Goal: Task Accomplishment & Management: Complete application form

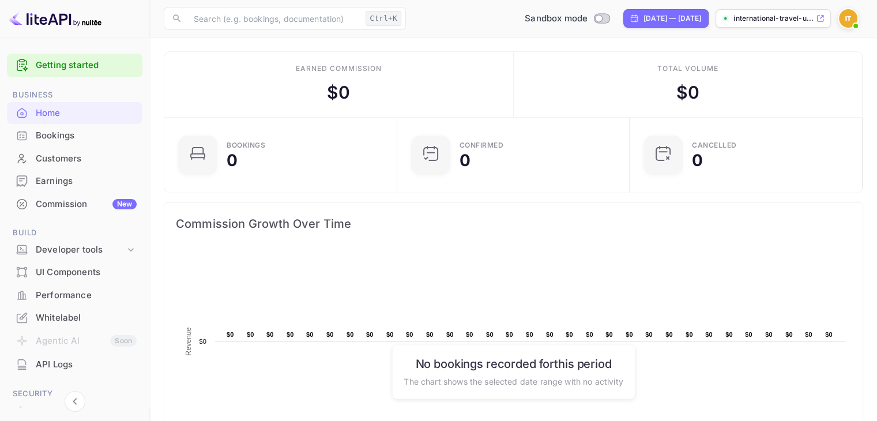
scroll to position [179, 217]
click at [771, 12] on div "international-travel-u..." at bounding box center [773, 18] width 115 height 18
click at [842, 17] on img at bounding box center [848, 18] width 18 height 18
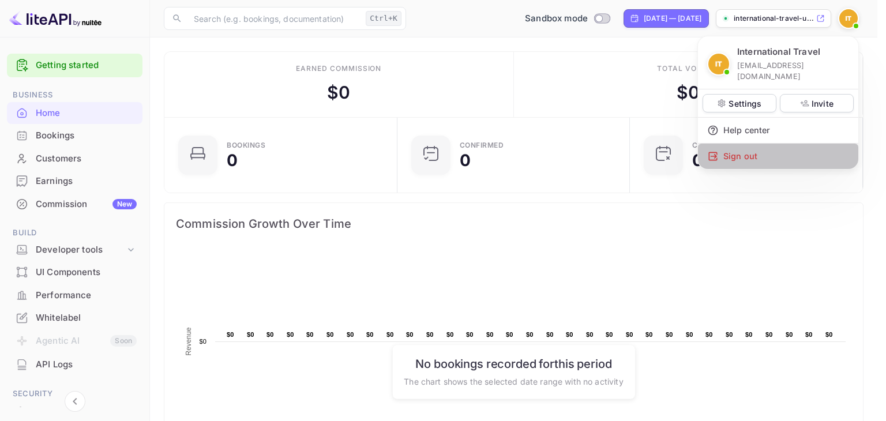
click at [740, 144] on div "Sign out" at bounding box center [778, 156] width 160 height 25
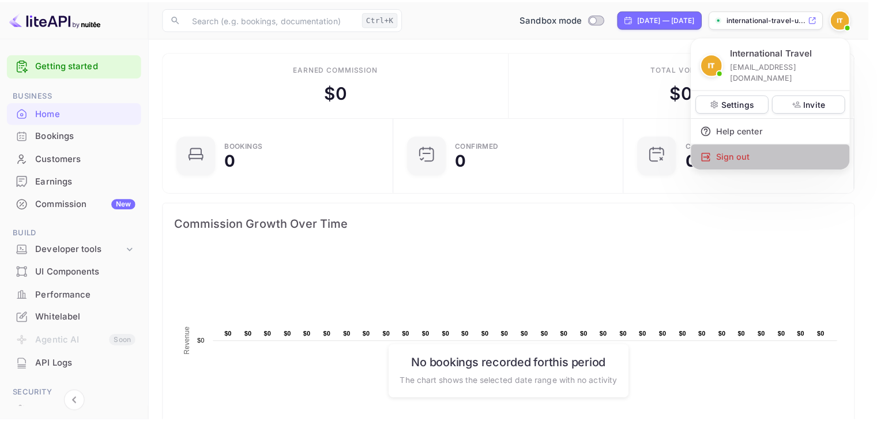
scroll to position [9, 9]
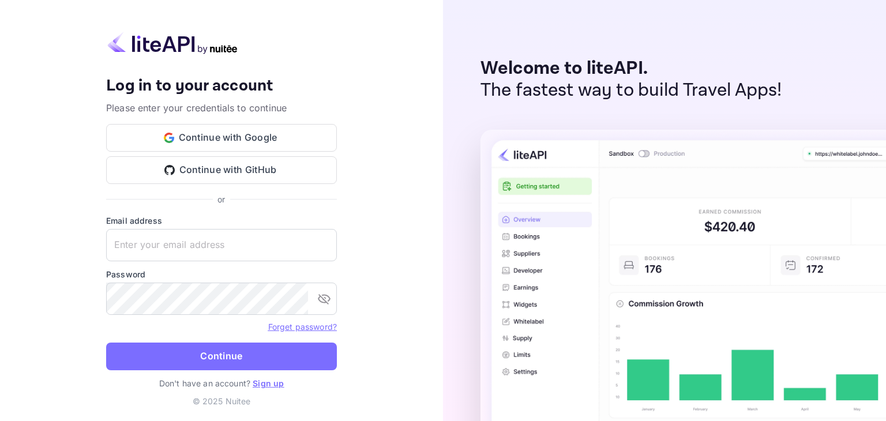
click at [261, 383] on link "Sign up" at bounding box center [268, 383] width 31 height 10
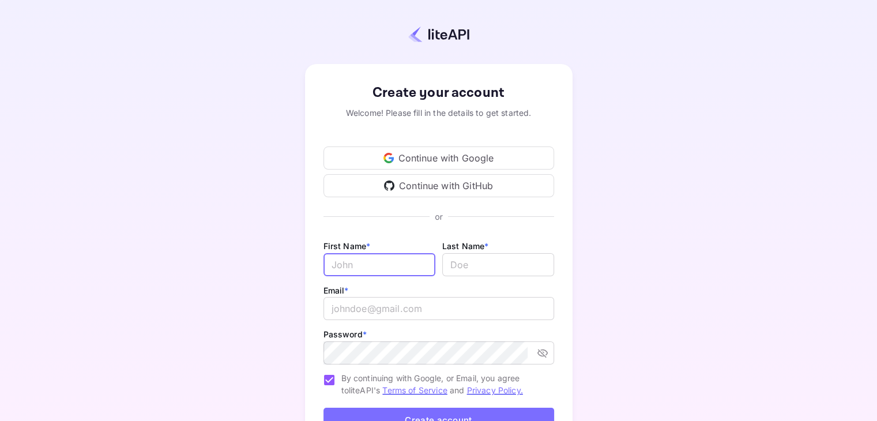
click at [372, 266] on input "Email *" at bounding box center [379, 264] width 112 height 23
type input "888"
type input "I"
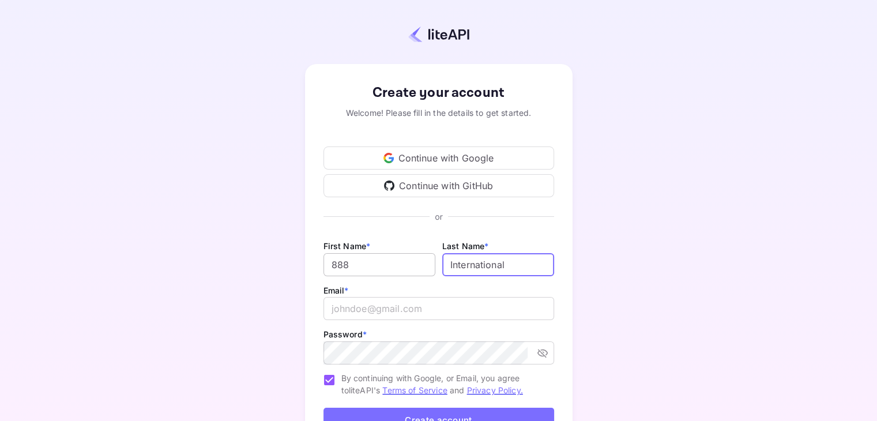
type input "International"
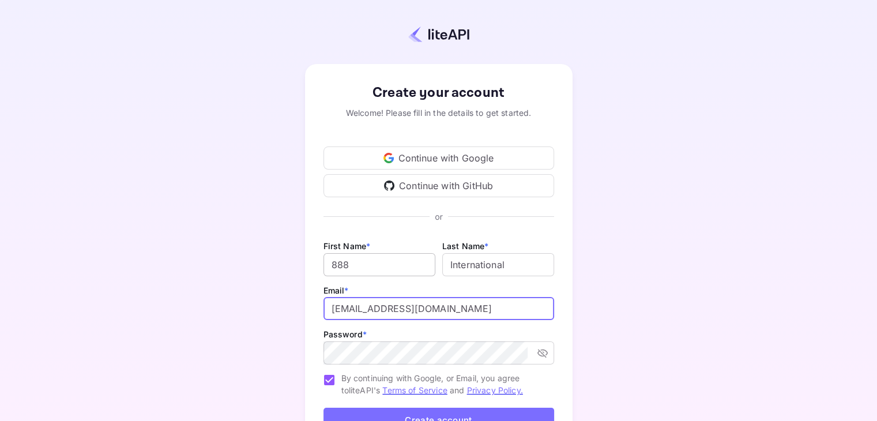
type input "[EMAIL_ADDRESS][DOMAIN_NAME]"
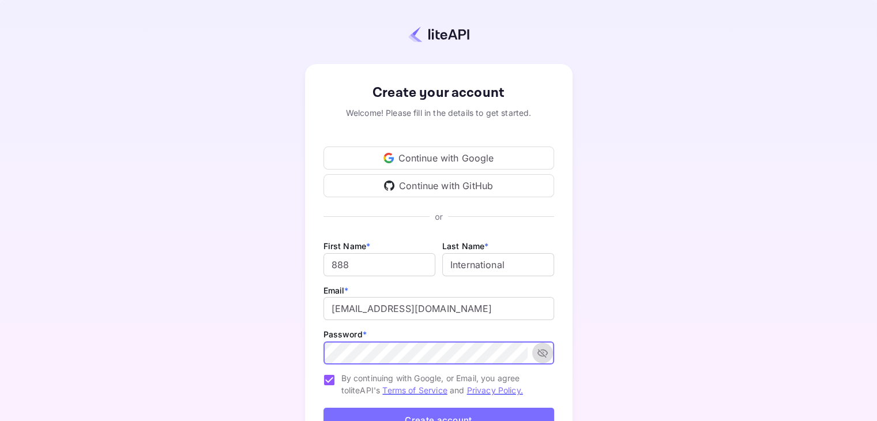
click at [546, 357] on icon "toggle password visibility" at bounding box center [543, 353] width 12 height 12
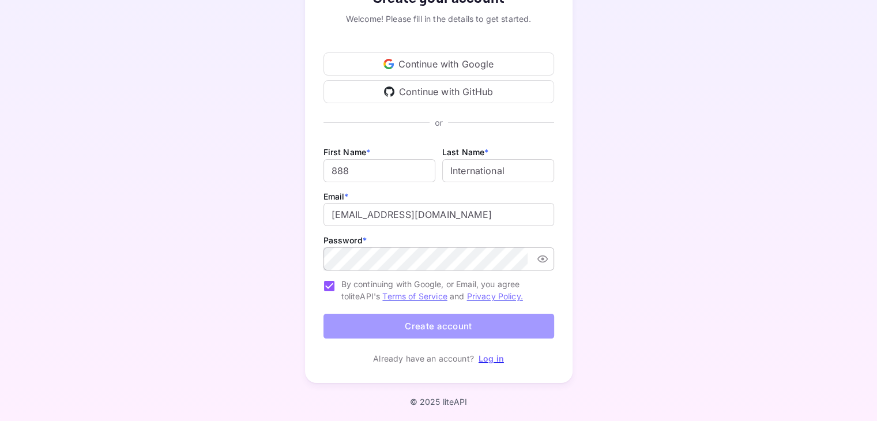
click at [504, 327] on button "Create account" at bounding box center [438, 326] width 231 height 25
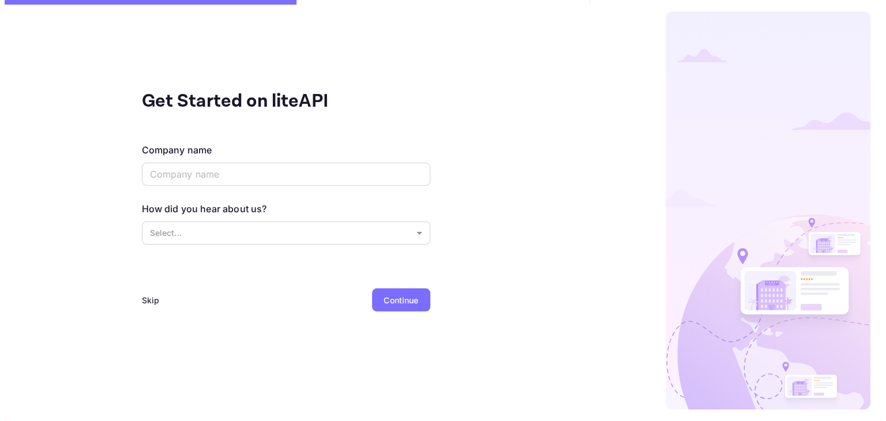
scroll to position [0, 0]
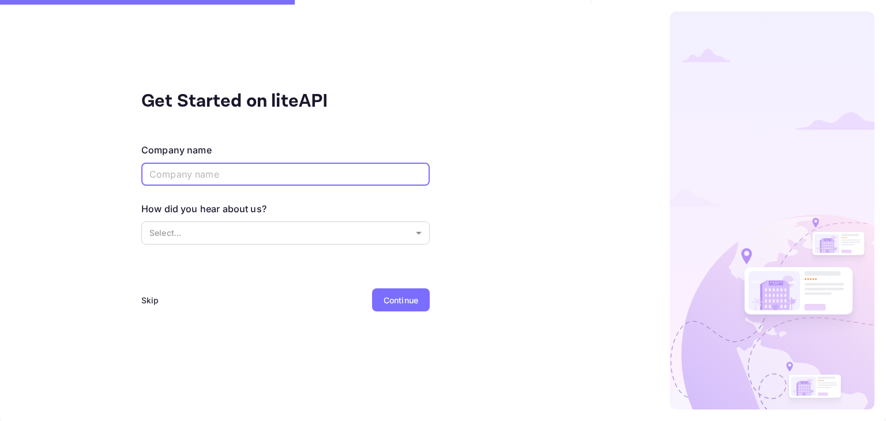
click at [279, 178] on input "text" at bounding box center [285, 174] width 288 height 23
type input "888 International"
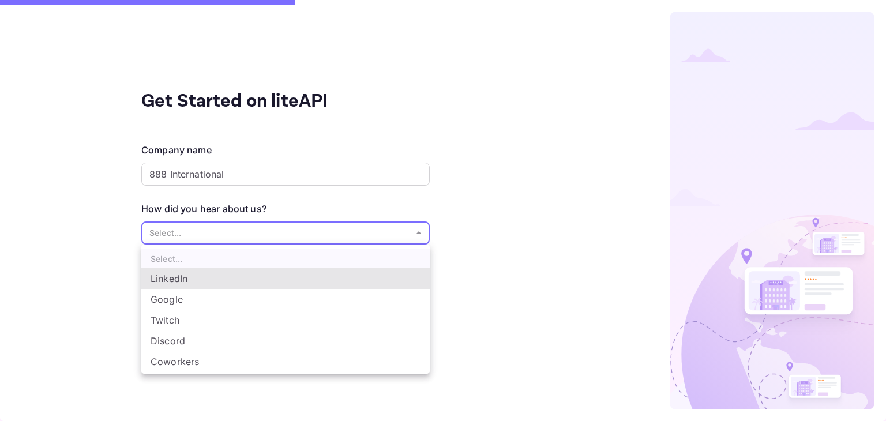
click at [268, 231] on body "Get Started on liteAPI Company name 888 International ​ How did you hear about …" at bounding box center [443, 210] width 886 height 421
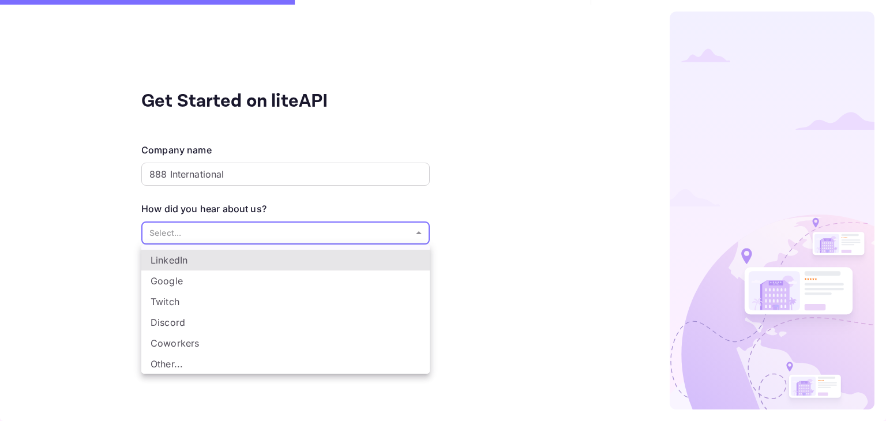
click at [209, 366] on li "Other..." at bounding box center [285, 363] width 288 height 21
type input "Other..."
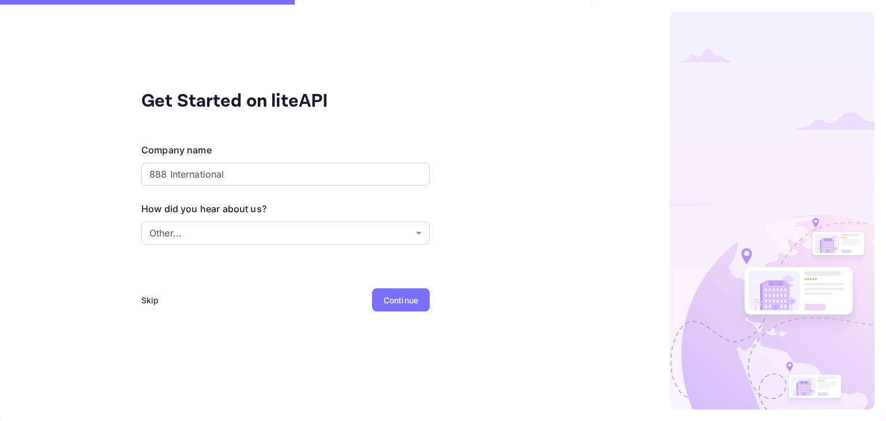
click at [390, 302] on div "Continue" at bounding box center [400, 300] width 35 height 12
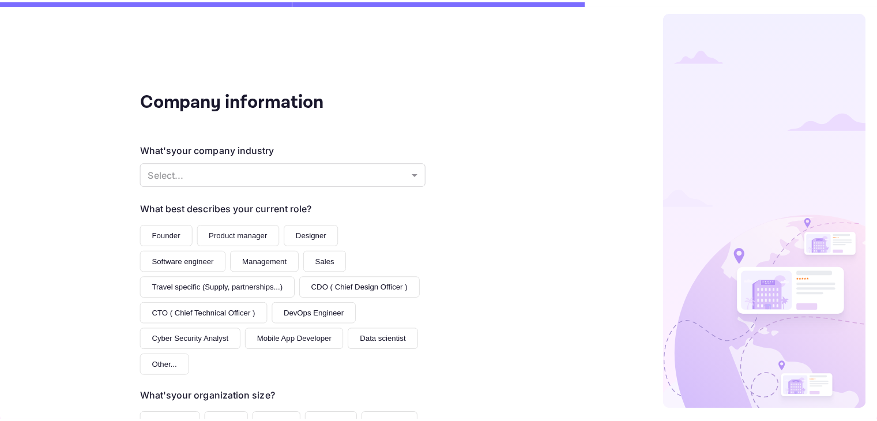
scroll to position [139, 0]
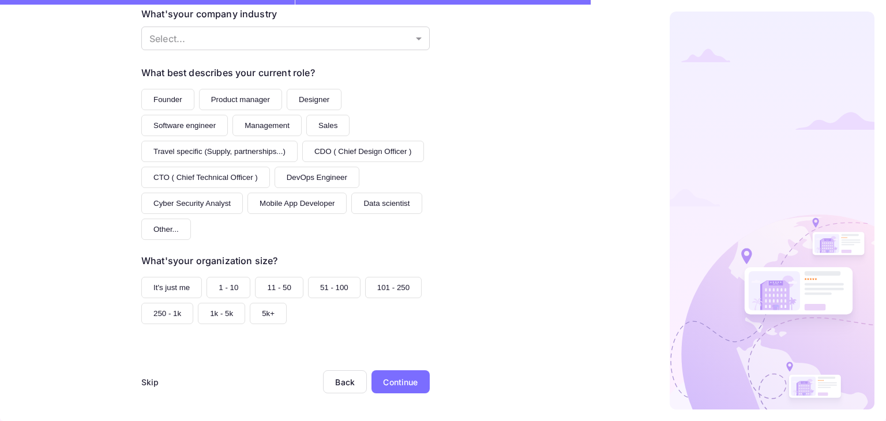
click at [175, 102] on button "Founder" at bounding box center [167, 99] width 53 height 21
click at [389, 370] on div "Continue" at bounding box center [400, 381] width 58 height 23
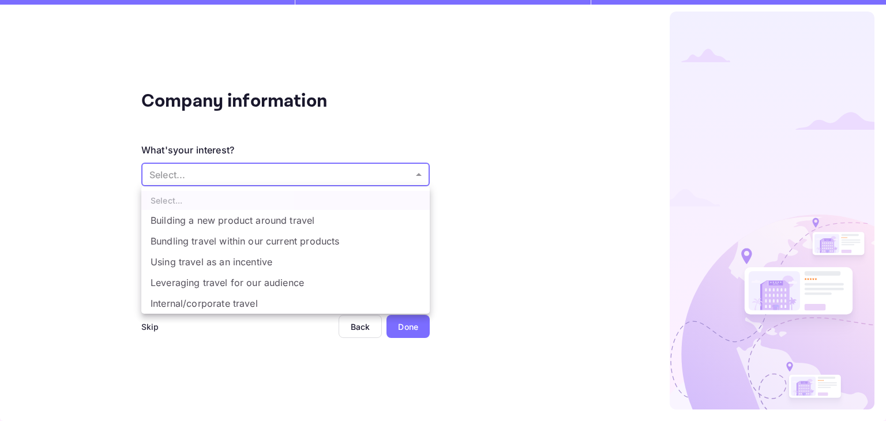
click at [249, 172] on body "Company information What's your interest? Select... ​ Do you have any previous …" at bounding box center [443, 210] width 886 height 421
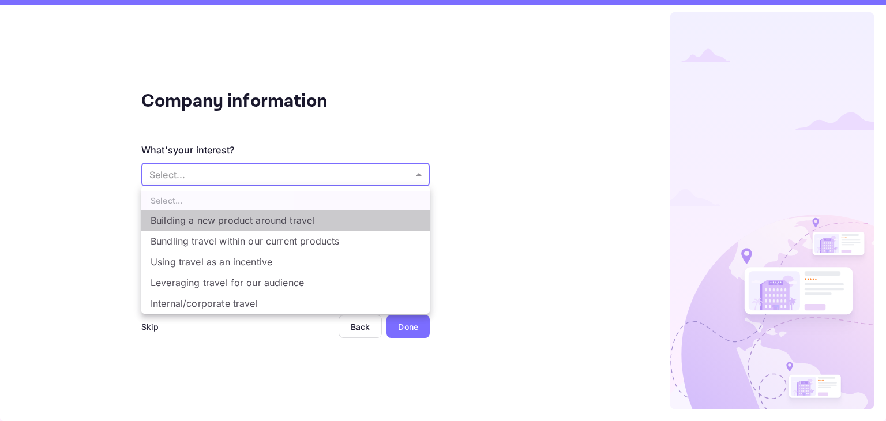
click at [262, 223] on li "Building a new product around travel" at bounding box center [285, 220] width 288 height 21
type input "Building a new product around travel"
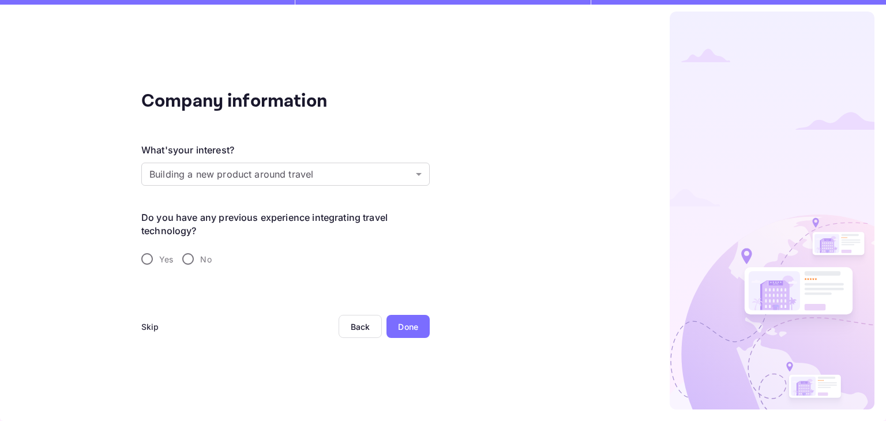
click at [411, 323] on div "Done" at bounding box center [408, 327] width 20 height 12
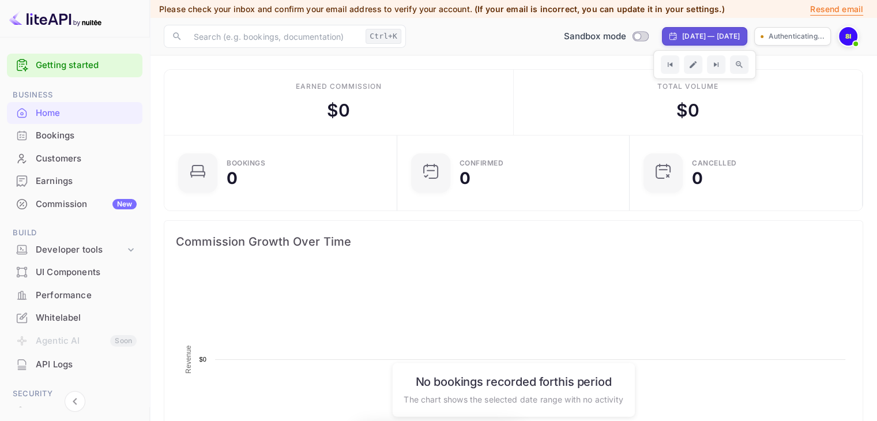
scroll to position [179, 217]
